Goal: Information Seeking & Learning: Learn about a topic

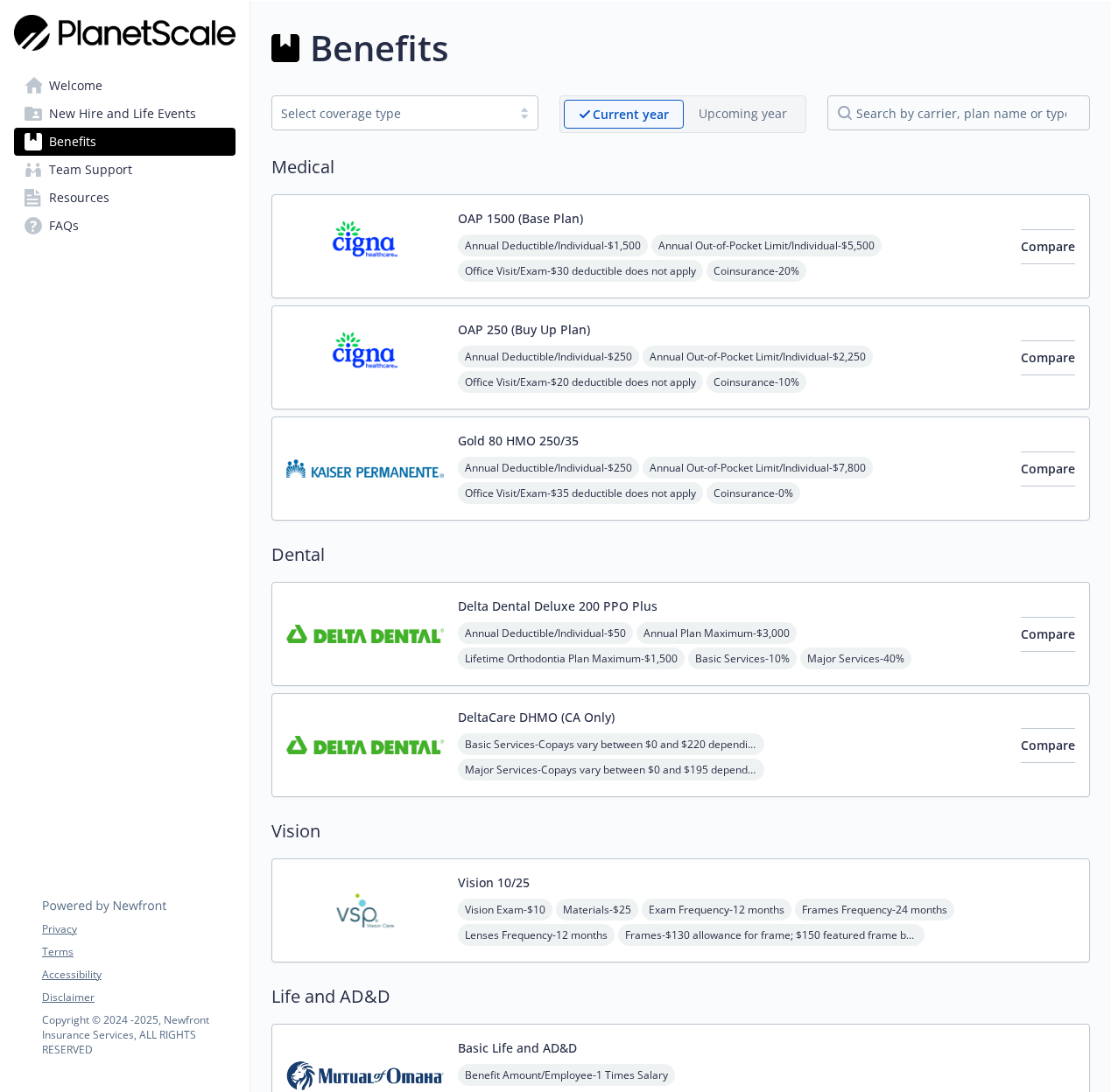
click at [350, 259] on img at bounding box center [365, 246] width 158 height 74
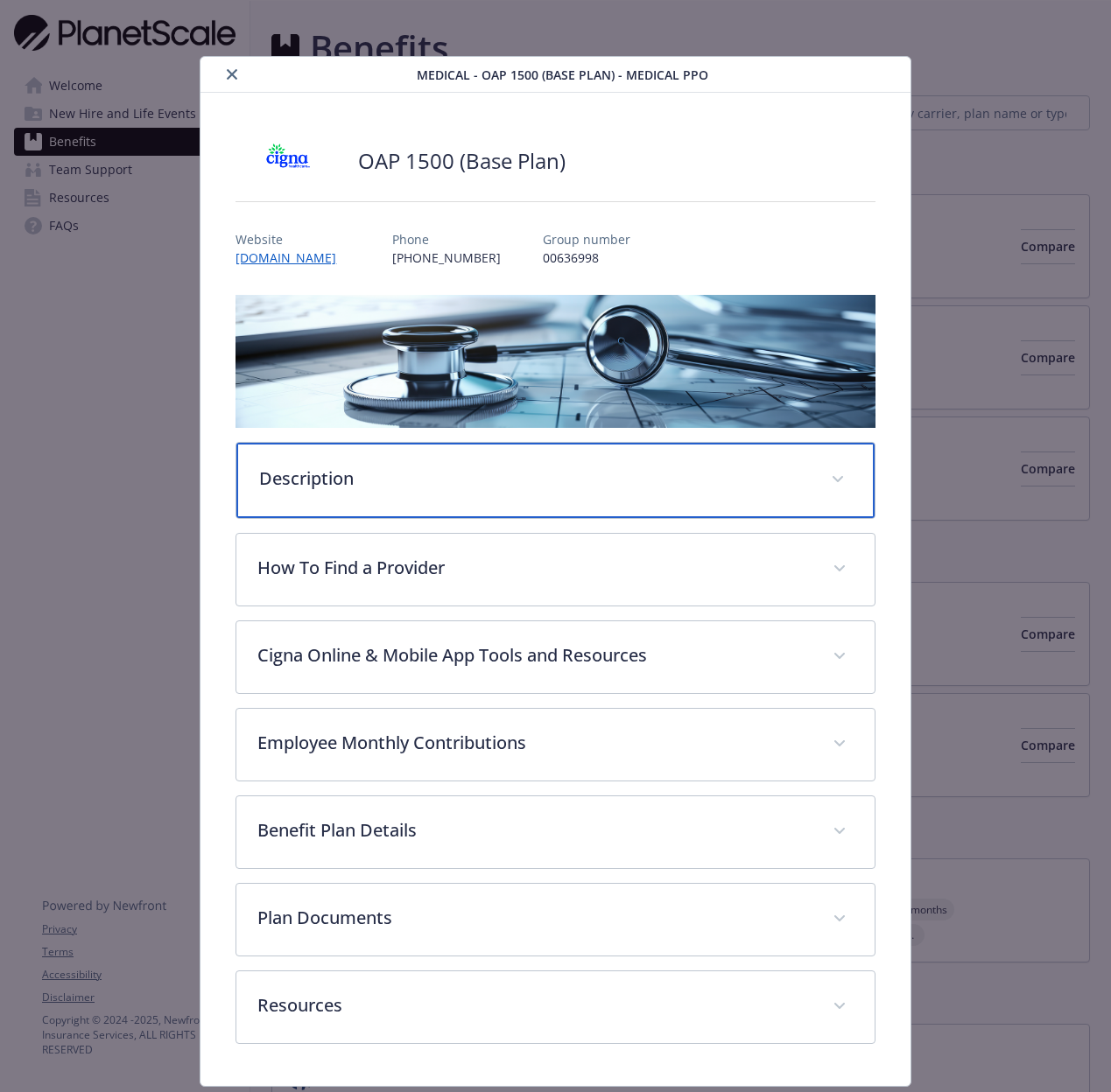
click at [344, 495] on div "Description" at bounding box center [555, 480] width 637 height 75
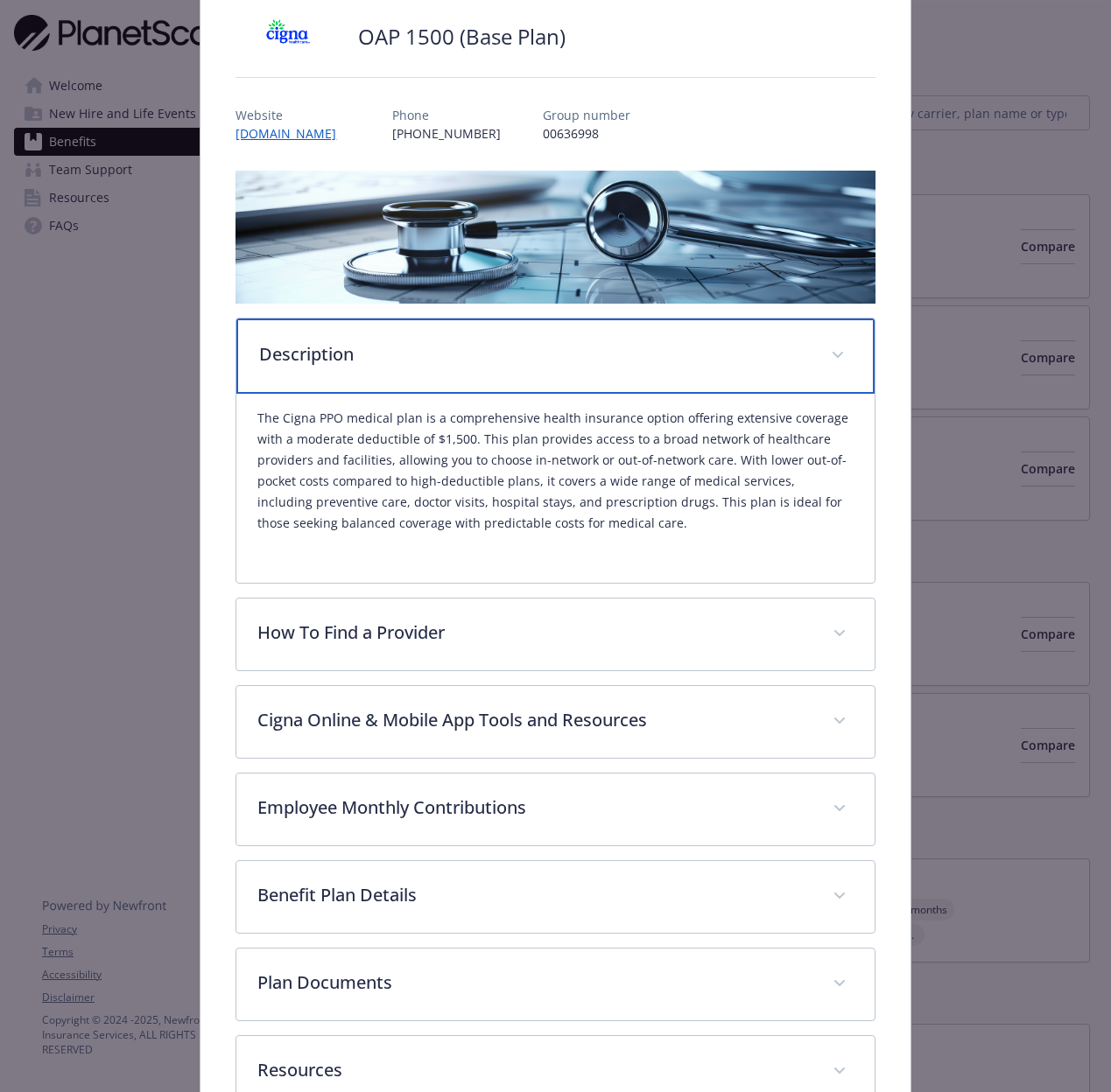
scroll to position [130, 0]
